Goal: Book appointment/travel/reservation

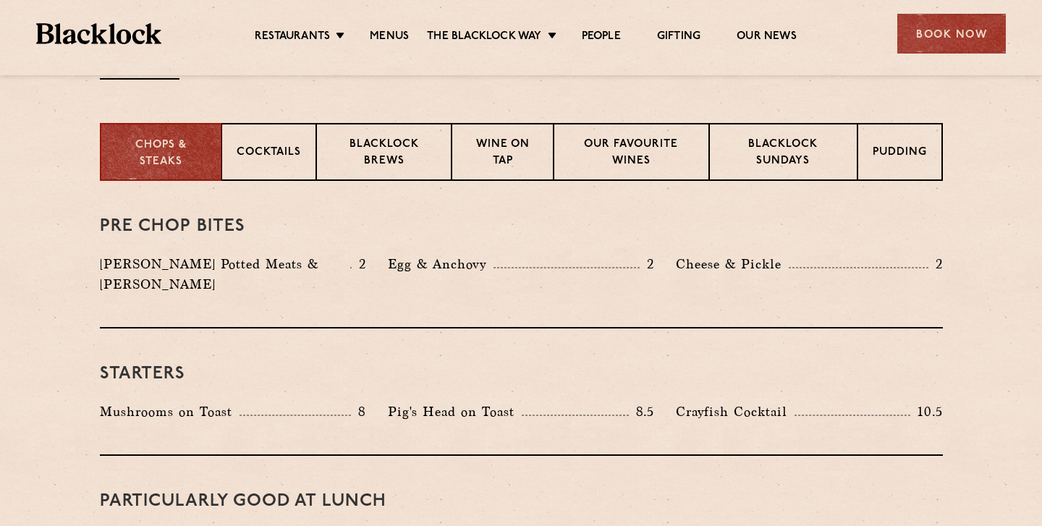
scroll to position [547, 0]
click at [785, 151] on p "Blacklock Sundays" at bounding box center [783, 155] width 117 height 34
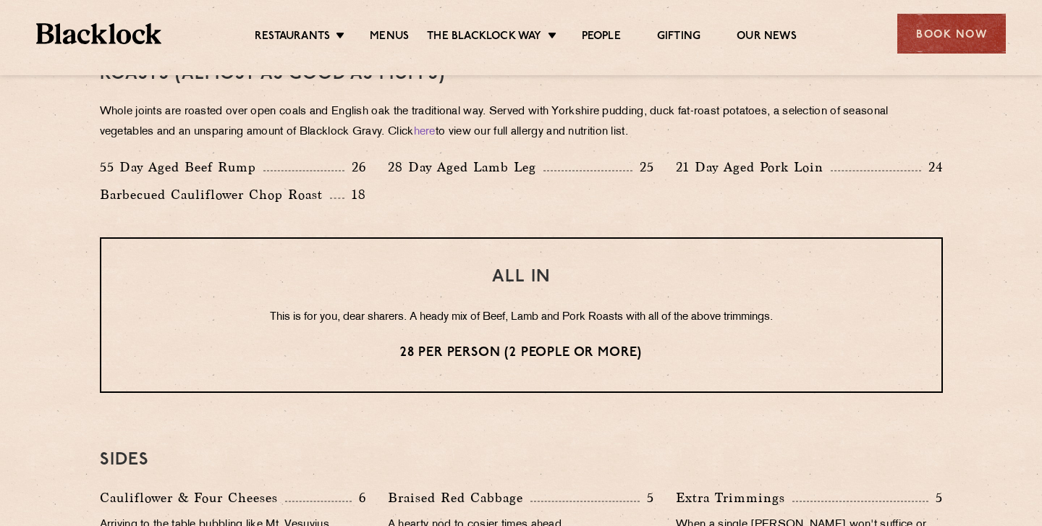
scroll to position [1085, 0]
click at [966, 43] on div "Book Now" at bounding box center [952, 34] width 109 height 40
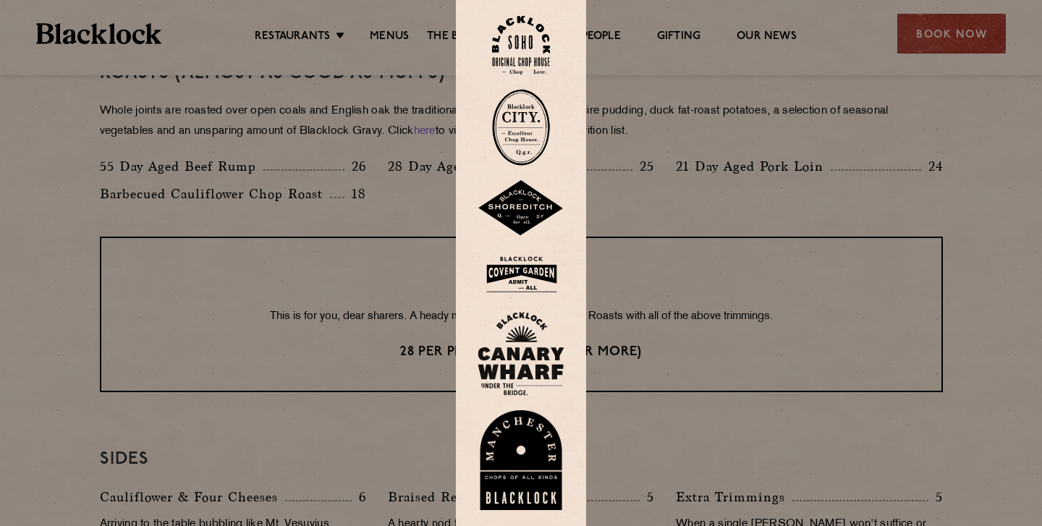
click at [516, 271] on img at bounding box center [521, 274] width 87 height 47
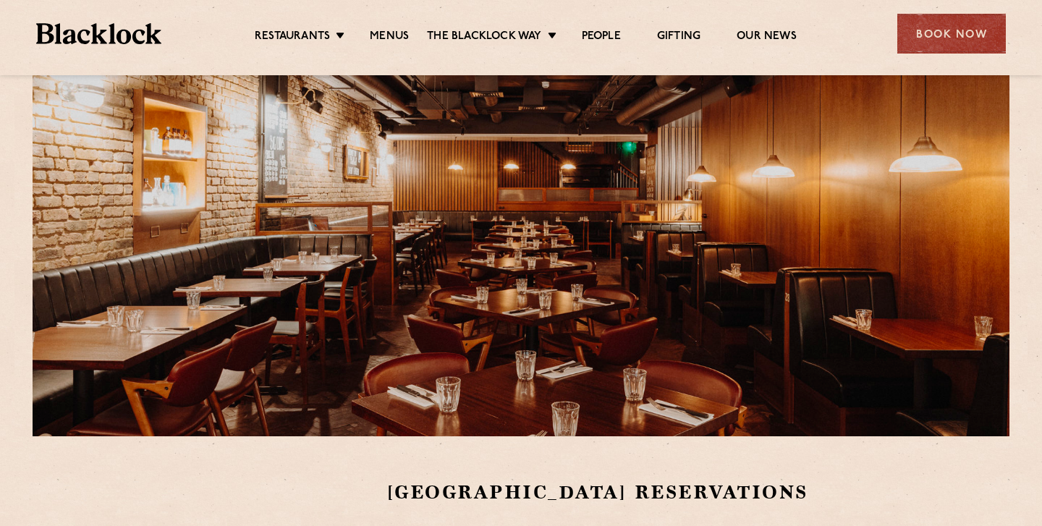
scroll to position [74, 0]
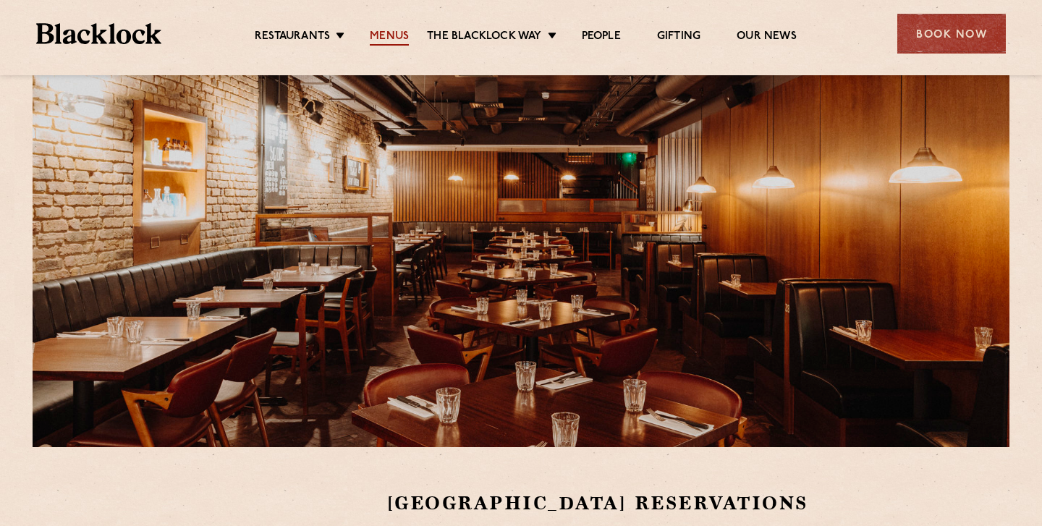
click at [387, 33] on link "Menus" at bounding box center [389, 38] width 39 height 16
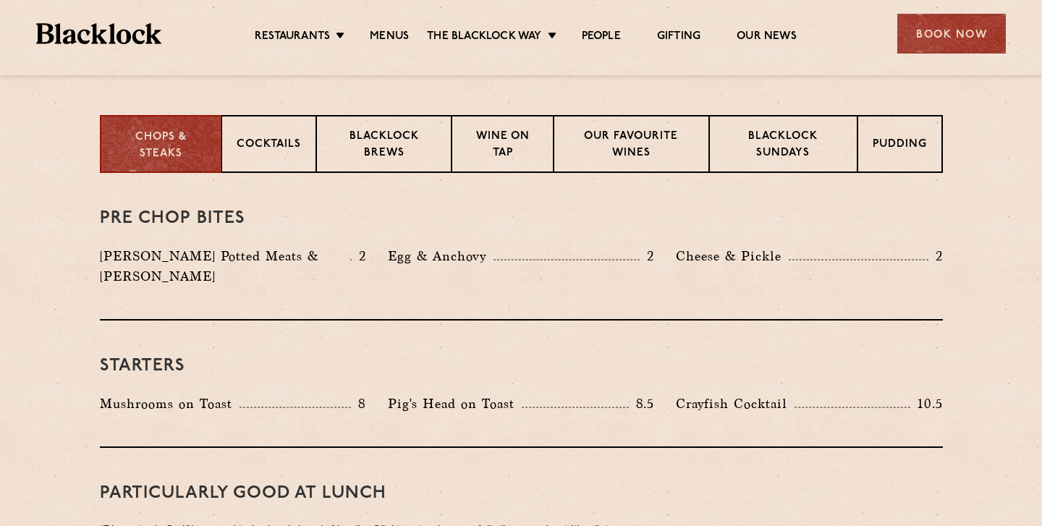
scroll to position [554, 0]
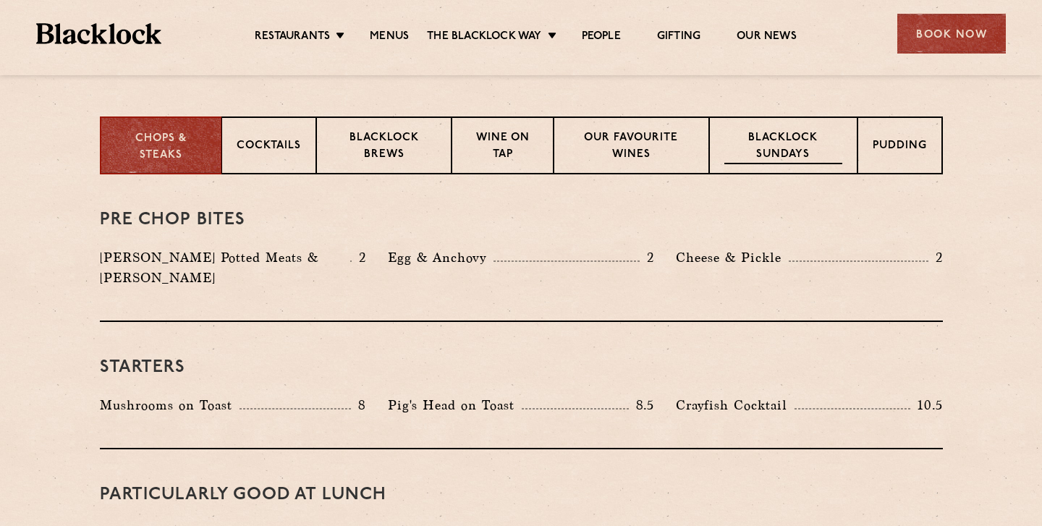
click at [785, 139] on p "Blacklock Sundays" at bounding box center [783, 147] width 117 height 34
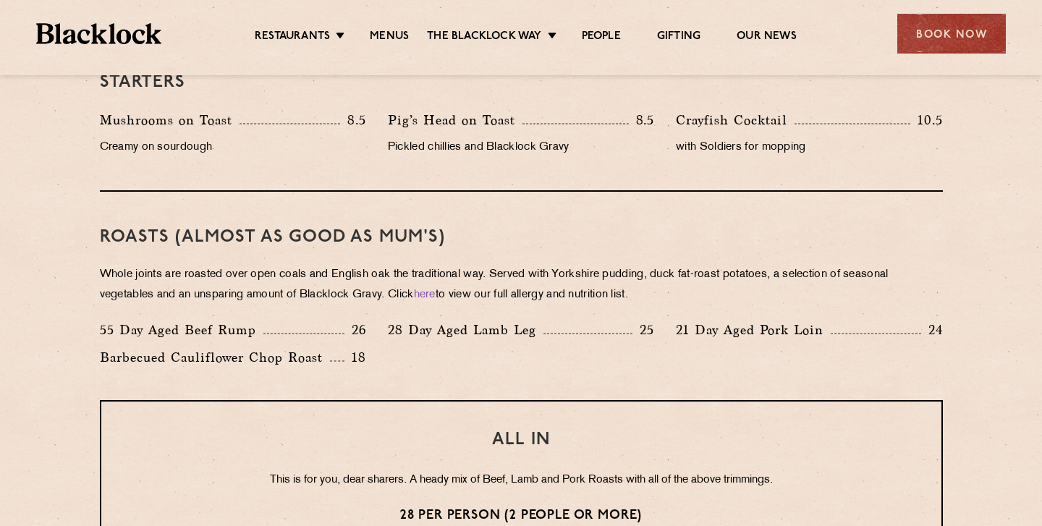
scroll to position [922, 0]
